Goal: Information Seeking & Learning: Compare options

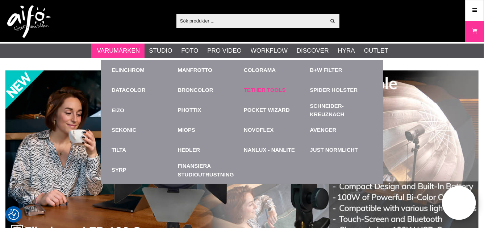
click at [261, 90] on link "Tether Tools" at bounding box center [265, 90] width 42 height 8
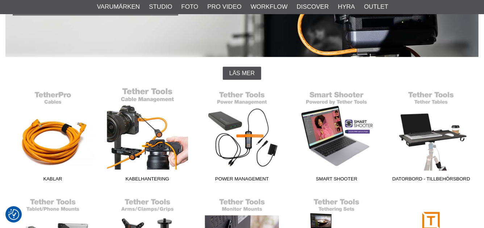
scroll to position [161, 0]
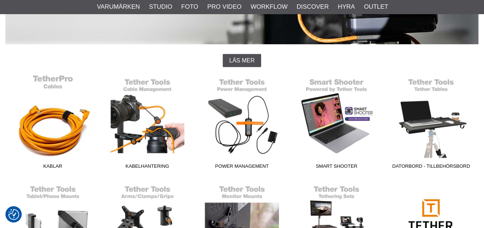
click at [43, 130] on link "Kablar" at bounding box center [52, 123] width 95 height 98
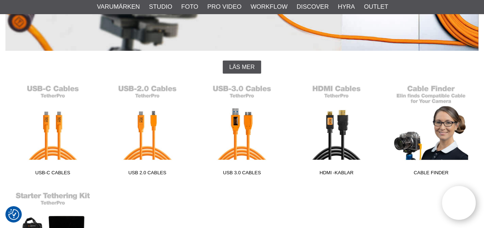
scroll to position [201, 0]
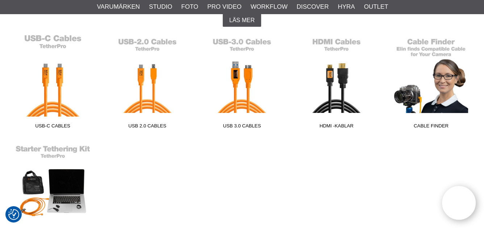
click at [58, 106] on link "USB-C Cables" at bounding box center [52, 83] width 95 height 98
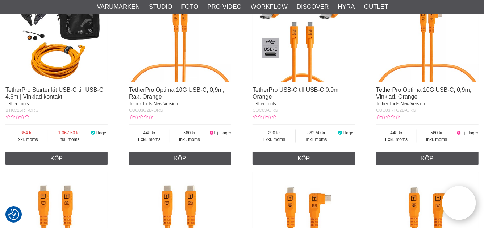
scroll to position [524, 0]
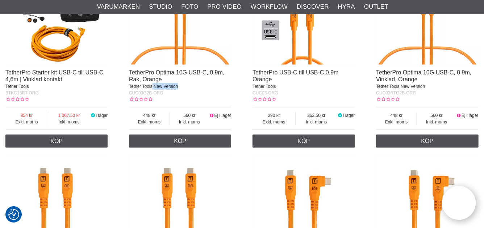
drag, startPoint x: 178, startPoint y: 86, endPoint x: 153, endPoint y: 88, distance: 25.1
click at [153, 88] on span "Tether Tools New Version" at bounding box center [153, 86] width 49 height 5
click at [153, 86] on span "Tether Tools New Version" at bounding box center [153, 86] width 49 height 5
drag, startPoint x: 152, startPoint y: 87, endPoint x: 144, endPoint y: 94, distance: 10.0
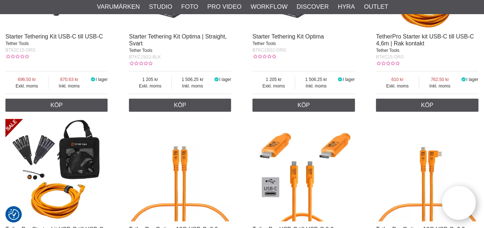
scroll to position [483, 0]
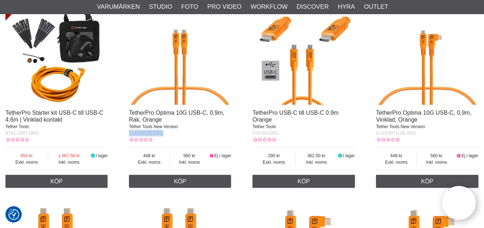
click at [186, 73] on img at bounding box center [180, 54] width 102 height 102
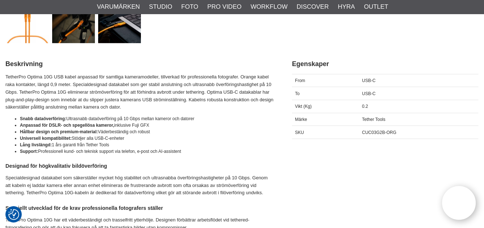
scroll to position [322, 0]
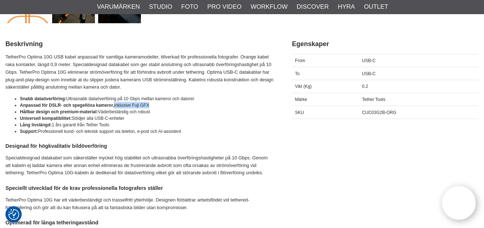
drag, startPoint x: 152, startPoint y: 104, endPoint x: 115, endPoint y: 108, distance: 37.5
click at [115, 108] on li "Anpassad för DSLR- och spegellösa kameror, inklusive Fuji GFX" at bounding box center [147, 105] width 254 height 7
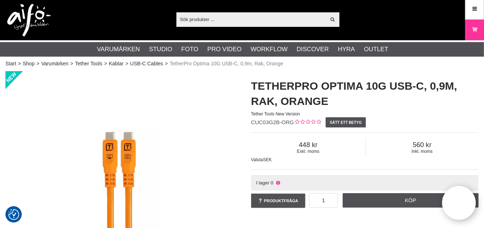
scroll to position [0, 0]
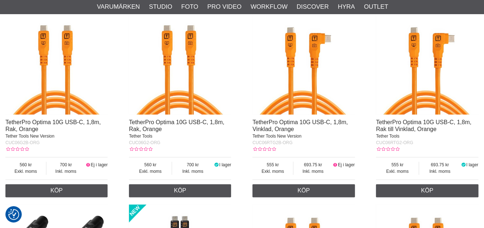
scroll to position [685, 0]
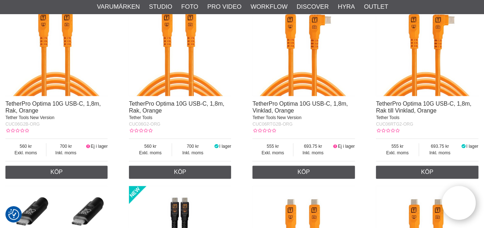
drag, startPoint x: 292, startPoint y: 126, endPoint x: 285, endPoint y: 126, distance: 6.5
click at [292, 126] on span "CUC06RTG2B-ORG" at bounding box center [273, 123] width 40 height 5
click at [404, 107] on div "TetherPro Optima 10G USB-C, 1,8m, Rak till Vinklad, Orange Tether Tools" at bounding box center [427, 110] width 102 height 20
click at [428, 88] on img at bounding box center [427, 45] width 102 height 102
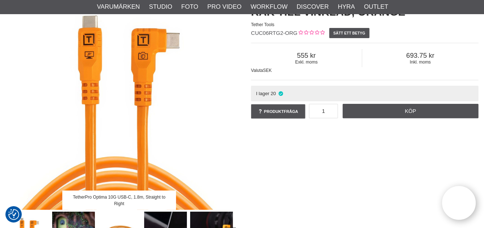
scroll to position [81, 0]
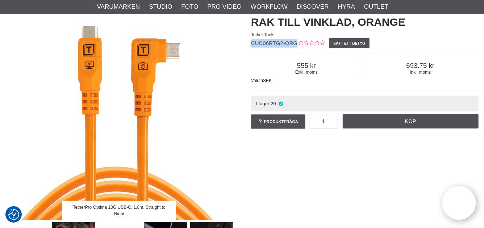
drag, startPoint x: 297, startPoint y: 43, endPoint x: 251, endPoint y: 46, distance: 46.9
click at [251, 46] on div "TetherPro Optima 10G USB-C, 1,8m, Rak till Vinklad, Orange Tether Tools CUC06RT…" at bounding box center [365, 64] width 246 height 145
copy span "CUC06RTG2-ORG"
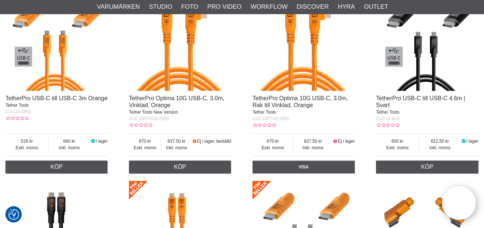
scroll to position [1088, 0]
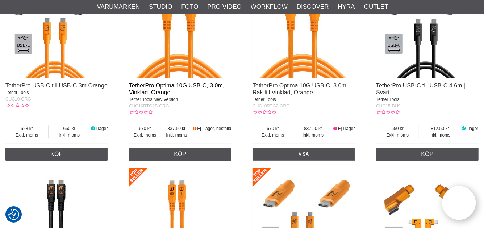
click at [159, 89] on link "TetherPro Optima 10G USB-C, 3.0m, Vinklad, Orange" at bounding box center [176, 88] width 95 height 13
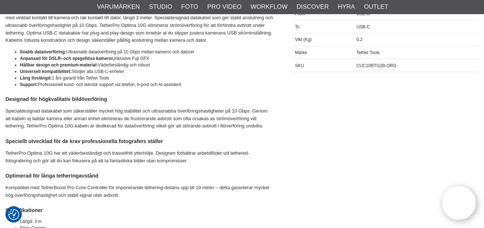
scroll to position [363, 0]
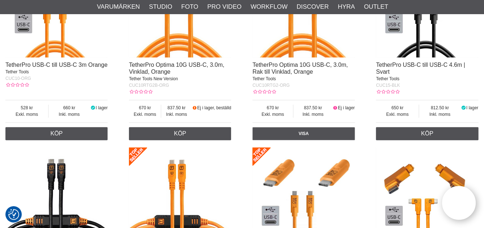
scroll to position [1128, 0]
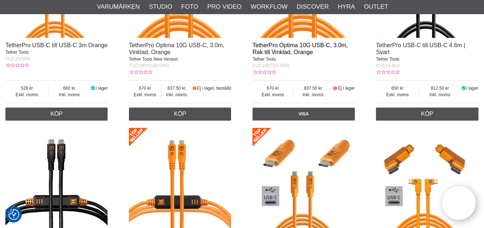
click at [276, 50] on link "TetherPro Optima 10G USB-C, 3.0m, Rak till Vinklad, Orange" at bounding box center [300, 48] width 95 height 13
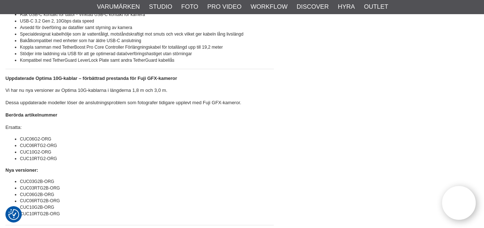
scroll to position [604, 0]
